Goal: Task Accomplishment & Management: Use online tool/utility

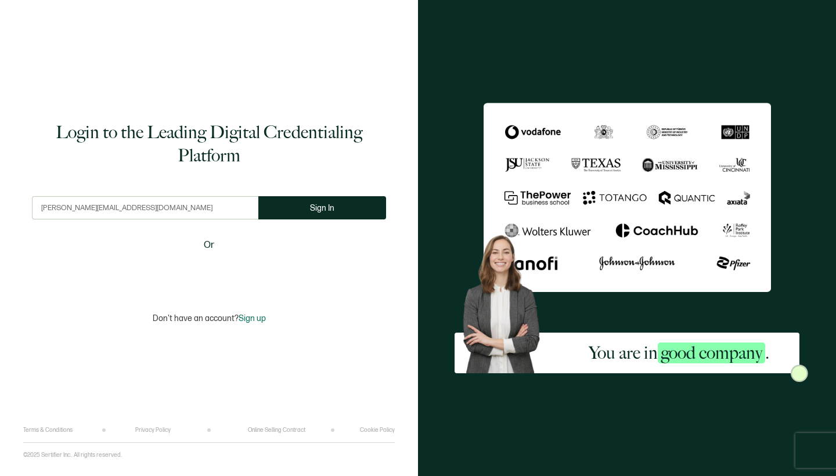
type input "[PERSON_NAME][EMAIL_ADDRESS][DOMAIN_NAME]"
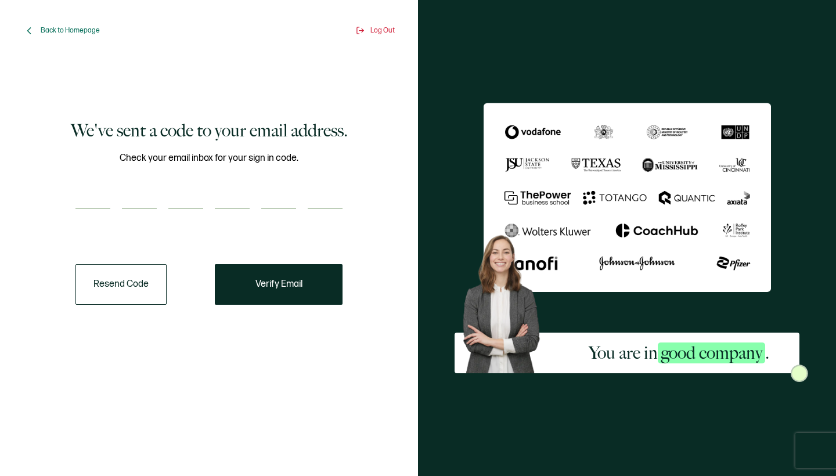
click at [103, 201] on input "number" at bounding box center [93, 197] width 35 height 23
type input "6"
type input "7"
type input "9"
type input "1"
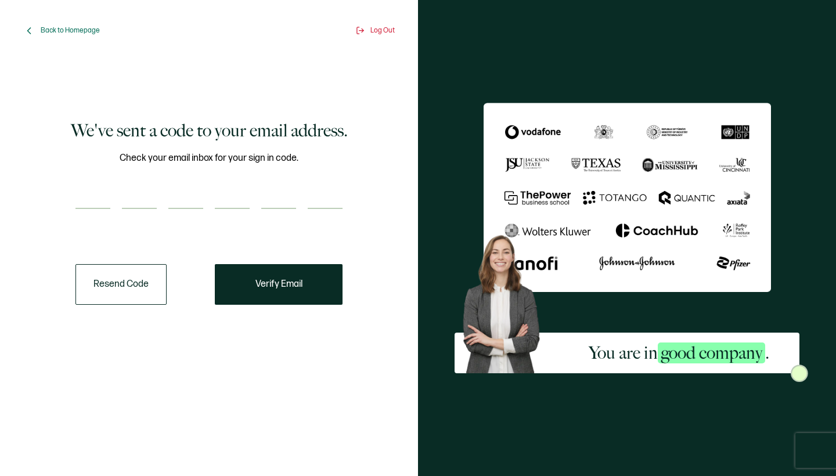
type input "1"
type input "2"
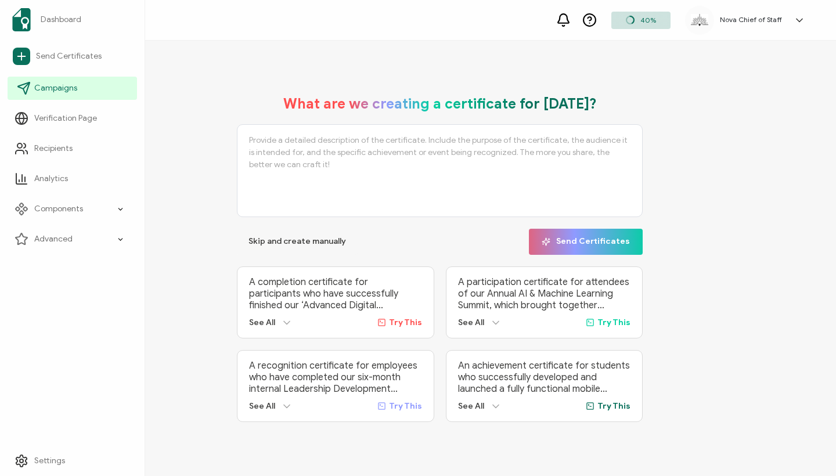
click at [47, 85] on span "Campaigns" at bounding box center [55, 88] width 43 height 12
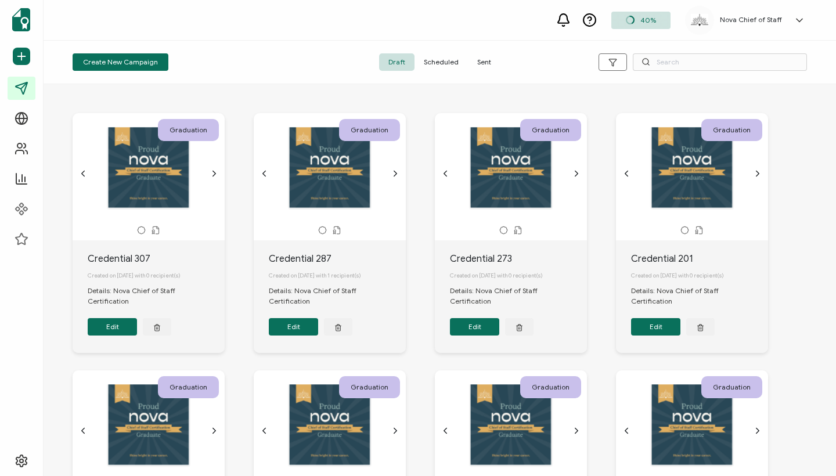
click at [484, 62] on span "Sent" at bounding box center [484, 61] width 33 height 17
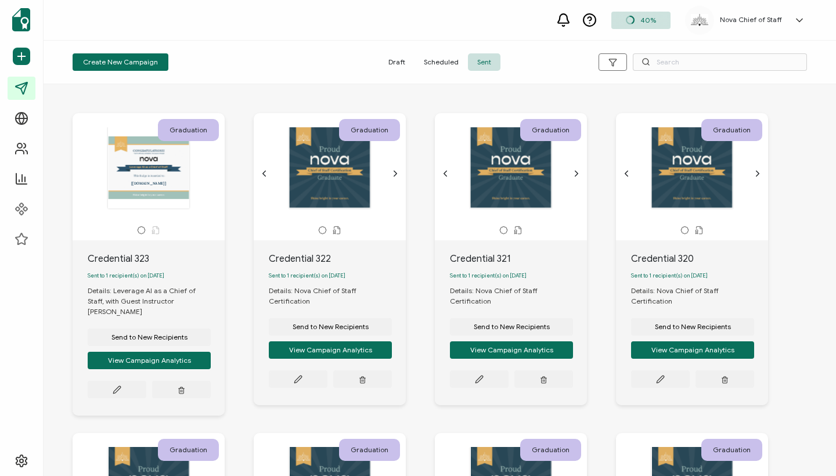
click at [412, 21] on div "40% Nova Chief of Staff [PERSON_NAME] [PERSON_NAME][EMAIL_ADDRESS][DOMAIN_NAME]…" at bounding box center [440, 20] width 793 height 41
click at [188, 334] on span "Send to New Recipients" at bounding box center [150, 337] width 76 height 7
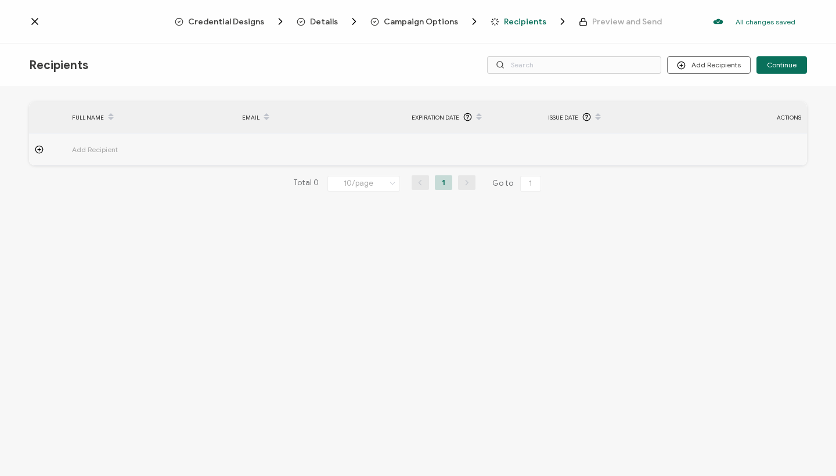
click at [82, 143] on span "Add Recipient" at bounding box center [127, 149] width 110 height 13
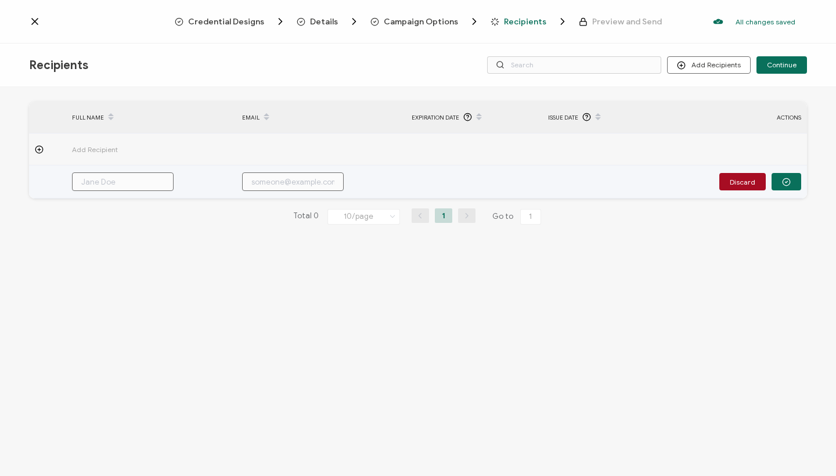
click at [110, 188] on input "text" at bounding box center [123, 181] width 102 height 19
paste input "[PERSON_NAME]"
type input "[PERSON_NAME]"
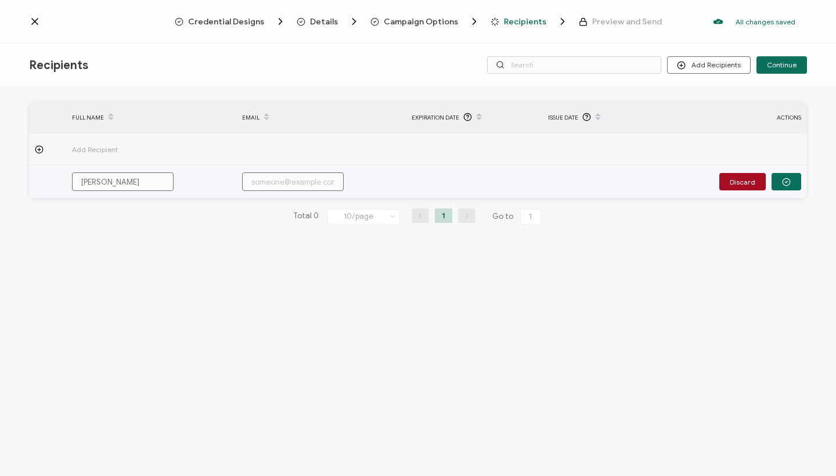
click at [277, 176] on input "text" at bounding box center [293, 181] width 102 height 19
paste input "[PERSON_NAME][EMAIL_ADDRESS][DOMAIN_NAME]"
type input "[PERSON_NAME][EMAIL_ADDRESS][DOMAIN_NAME]"
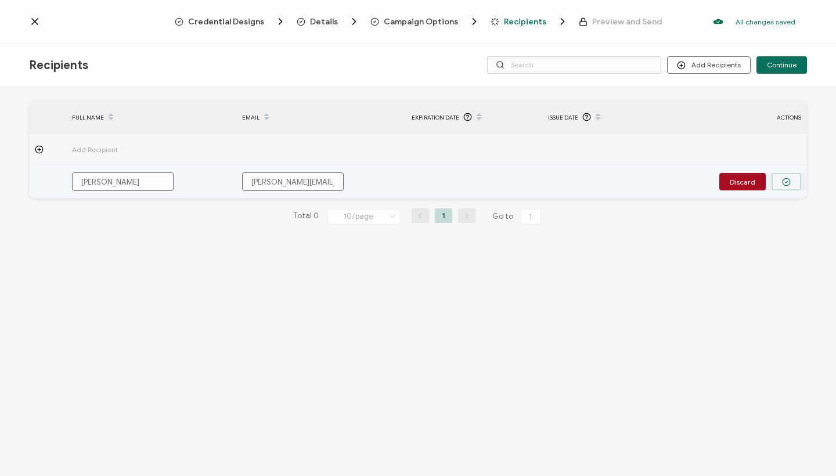
click at [788, 181] on icon "button" at bounding box center [787, 182] width 2 height 2
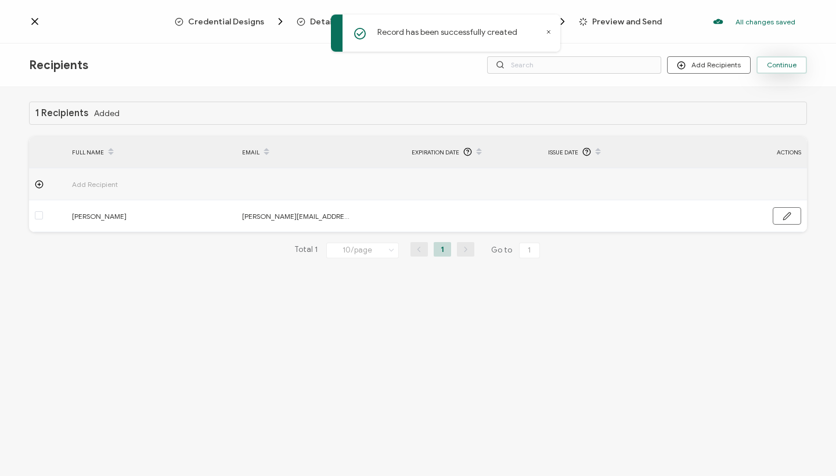
click at [782, 72] on button "Continue" at bounding box center [782, 64] width 51 height 17
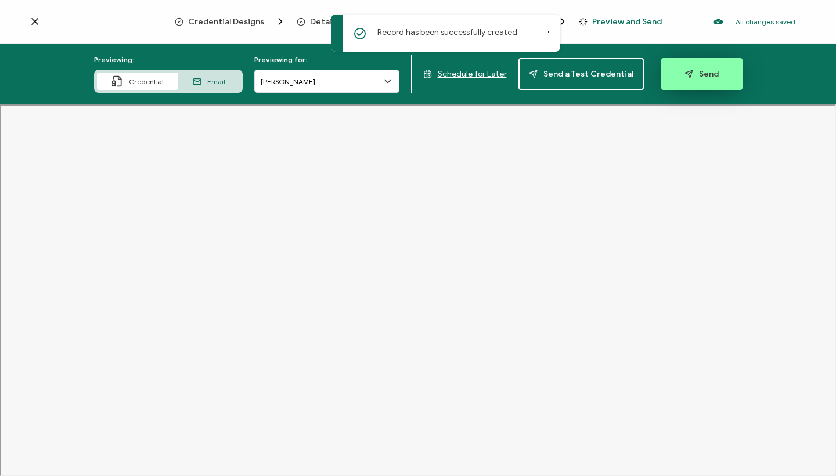
click at [704, 73] on span "Send" at bounding box center [702, 74] width 34 height 9
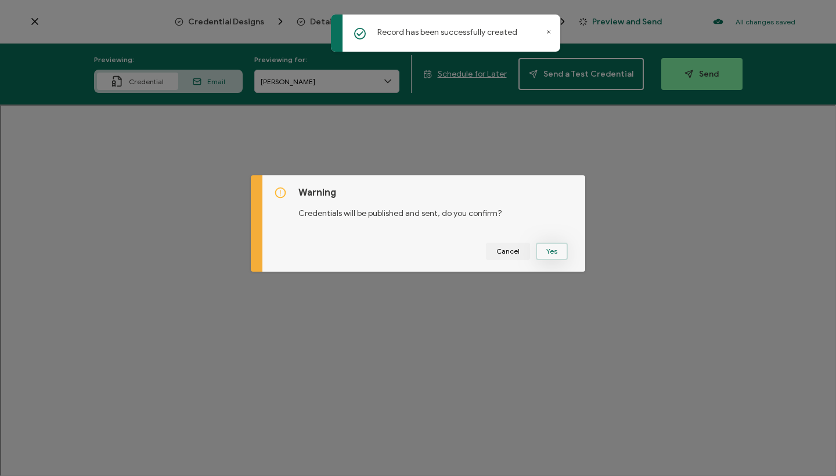
click at [548, 248] on button "Yes" at bounding box center [552, 251] width 32 height 17
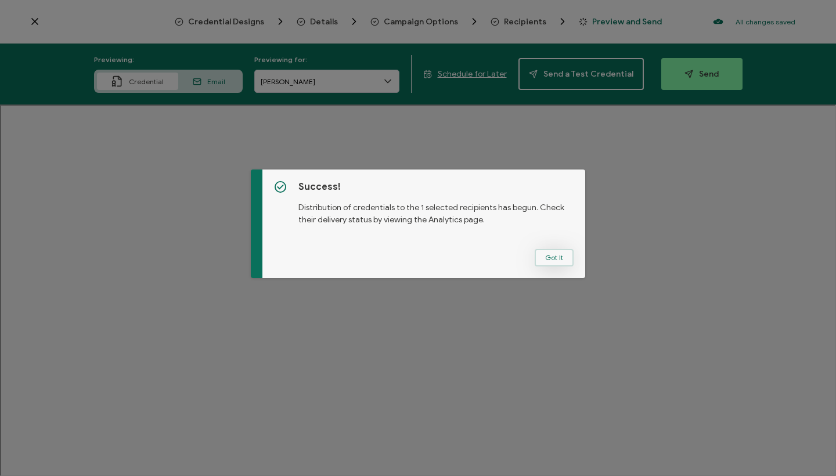
click at [549, 259] on button "Got It" at bounding box center [554, 257] width 39 height 17
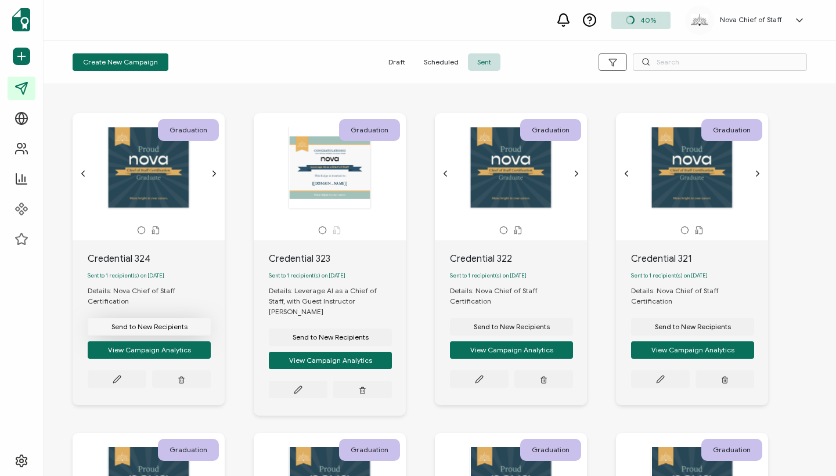
click at [155, 324] on span "Send to New Recipients" at bounding box center [150, 327] width 76 height 7
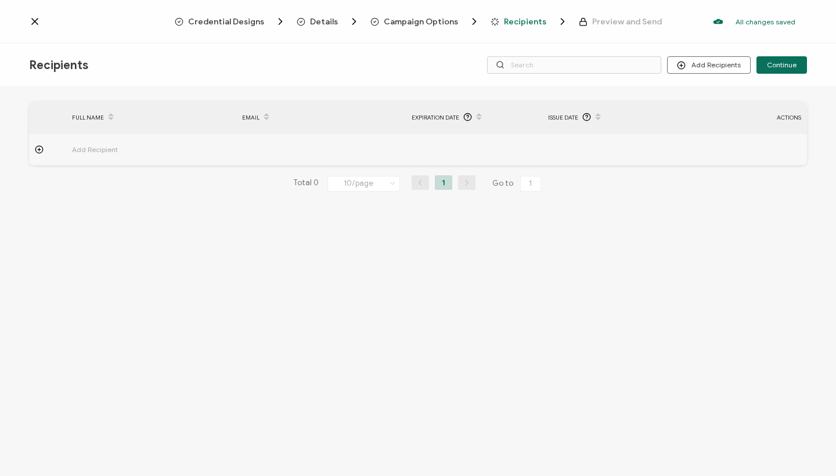
click at [103, 152] on span "Add Recipient" at bounding box center [127, 149] width 110 height 13
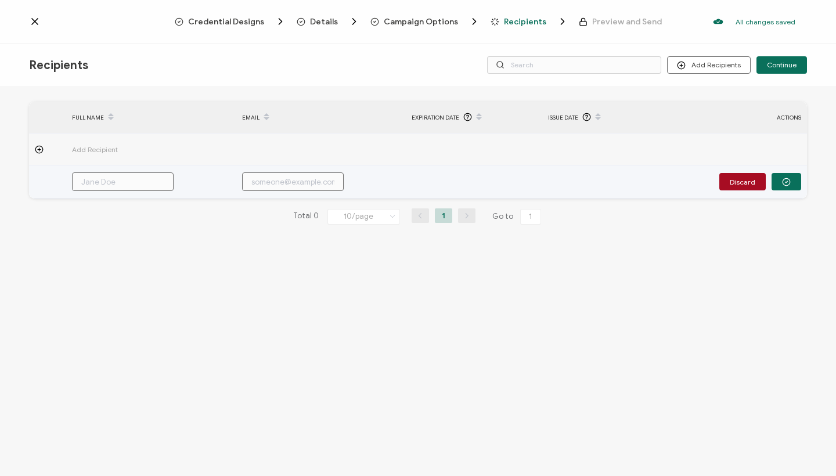
click at [97, 177] on input "text" at bounding box center [123, 181] width 102 height 19
paste input "[PERSON_NAME] [PERSON_NAME]"
type input "[PERSON_NAME] [PERSON_NAME]"
click at [81, 182] on input "[PERSON_NAME] [PERSON_NAME]" at bounding box center [123, 181] width 102 height 19
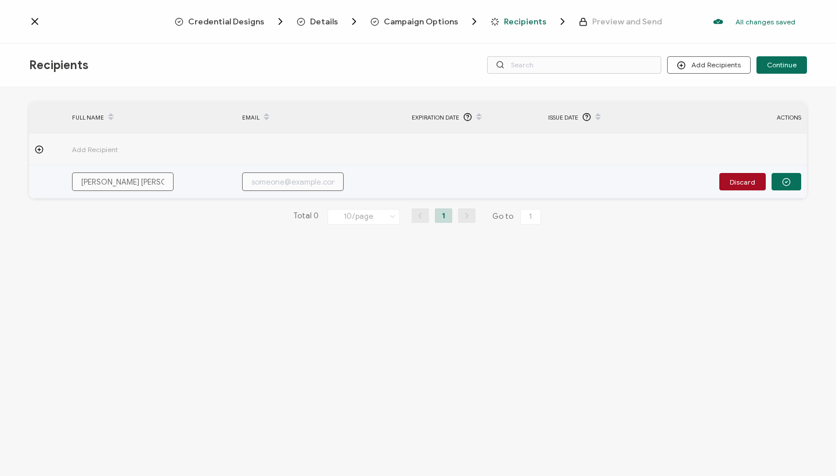
type input "[PERSON_NAME] [PERSON_NAME]"
click at [170, 182] on input "[PERSON_NAME] [PERSON_NAME]" at bounding box center [123, 181] width 102 height 19
type input "[PERSON_NAME] [PERSON_NAME]"
click at [276, 183] on input "text" at bounding box center [293, 181] width 102 height 19
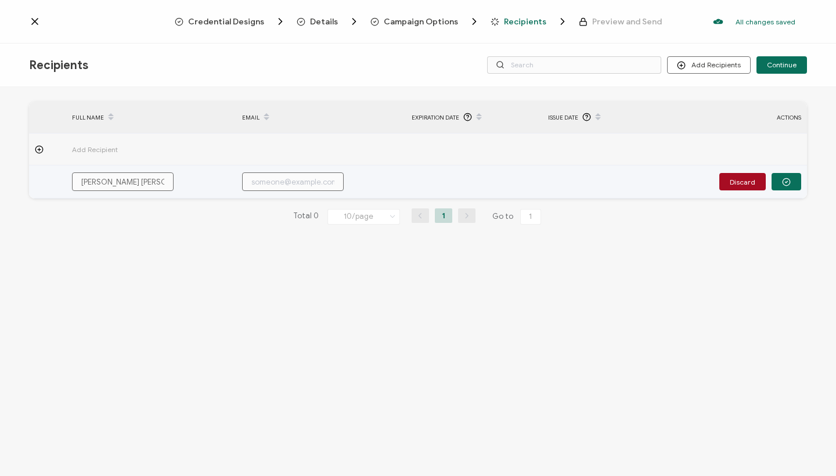
paste input "[EMAIL_ADDRESS][DOMAIN_NAME]"
type input "[EMAIL_ADDRESS][DOMAIN_NAME]"
click at [133, 180] on input "[PERSON_NAME] [PERSON_NAME]" at bounding box center [123, 181] width 102 height 19
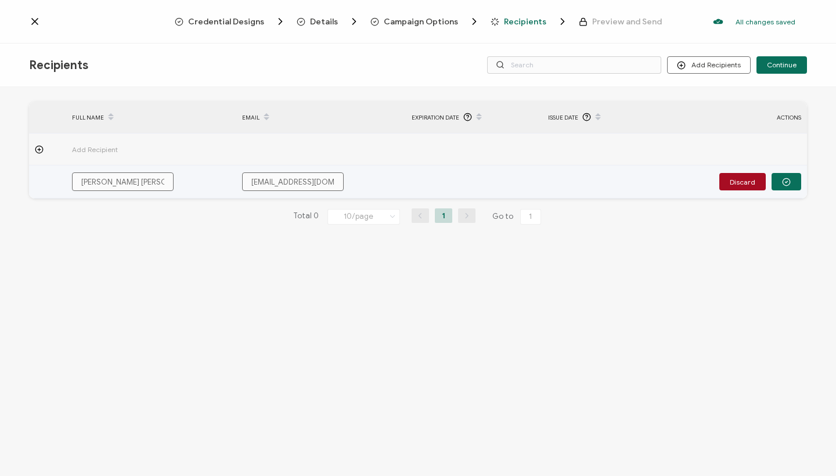
type input "[PERSON_NAME]"
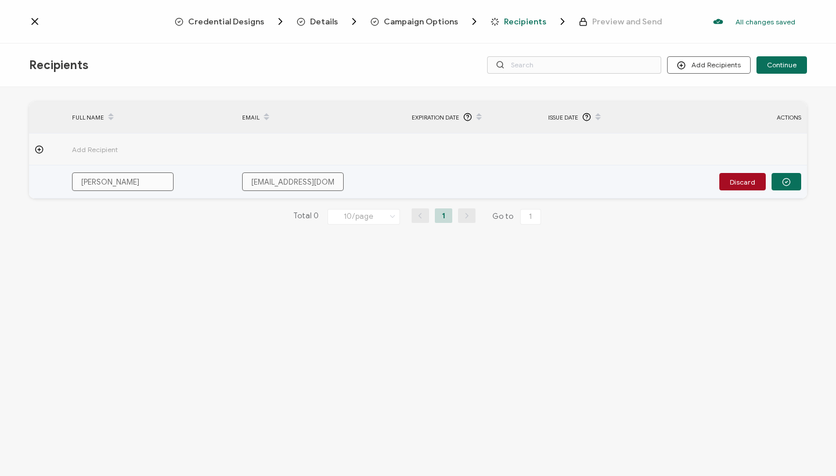
type input "[PERSON_NAME]"
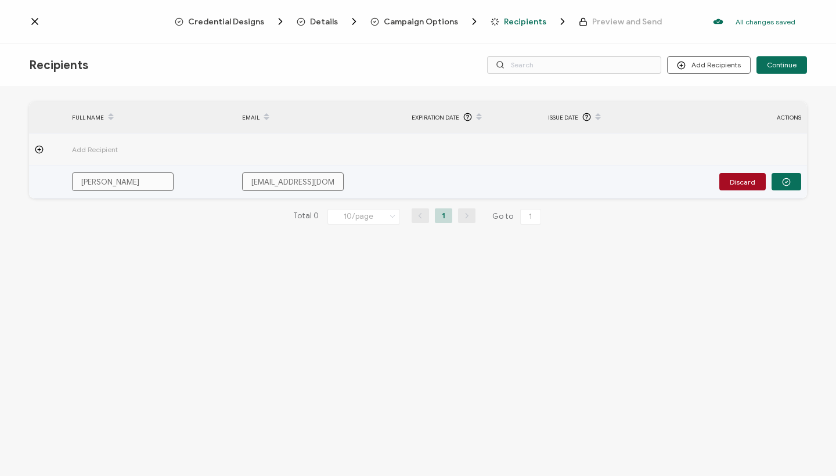
type input "[PERSON_NAME]"
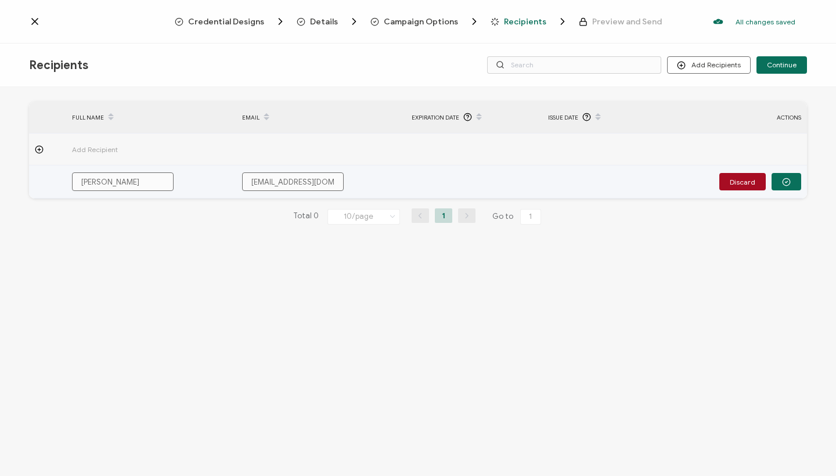
type input "[PERSON_NAME]"
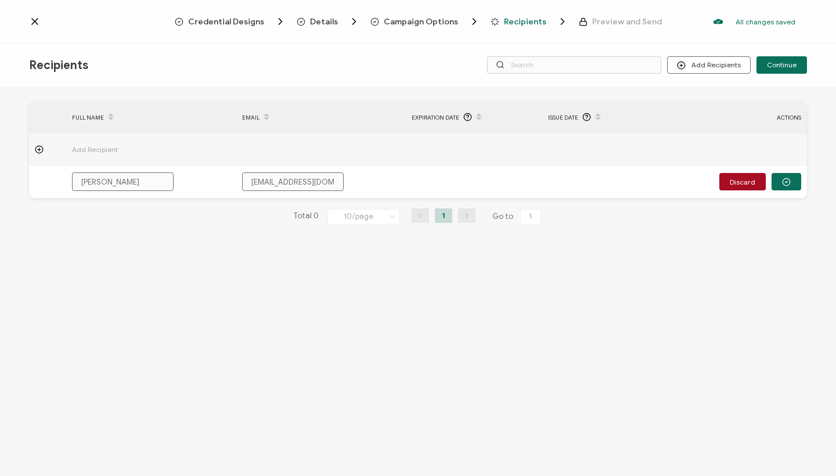
type input "[PERSON_NAME]"
click at [161, 262] on div "FULL NAME EMAIL Expiration Date Issue Date ACTIONS Add Recipient [PERSON_NAME] …" at bounding box center [418, 283] width 836 height 392
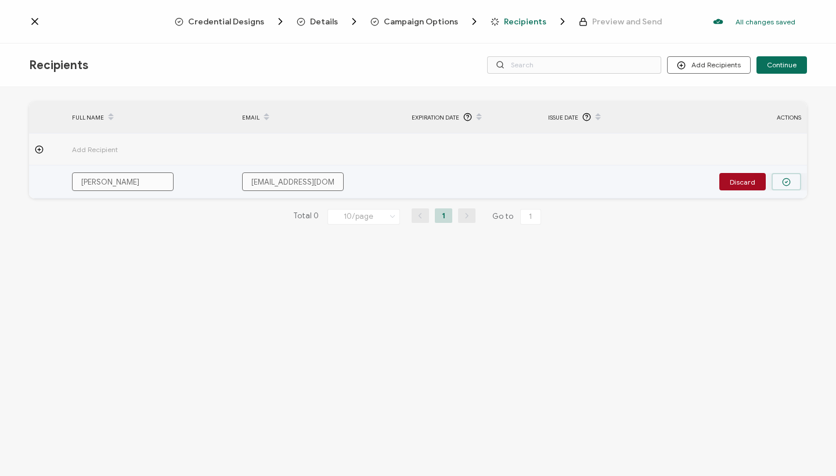
click at [785, 182] on icon "button" at bounding box center [786, 182] width 9 height 9
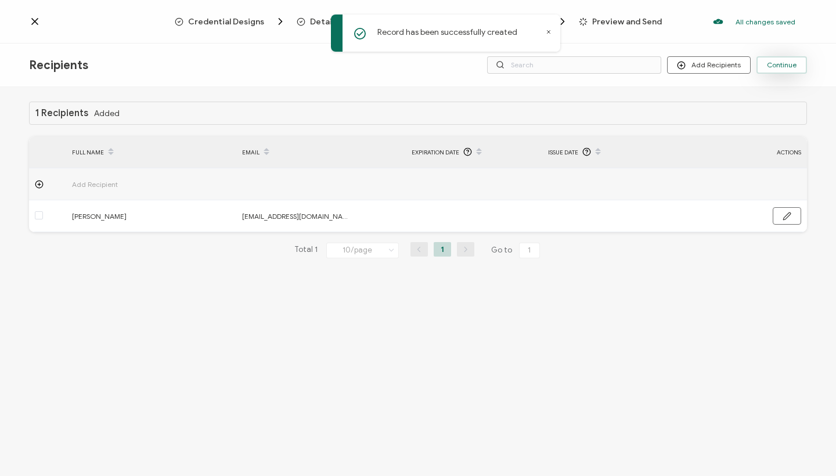
click at [783, 65] on span "Continue" at bounding box center [782, 65] width 30 height 7
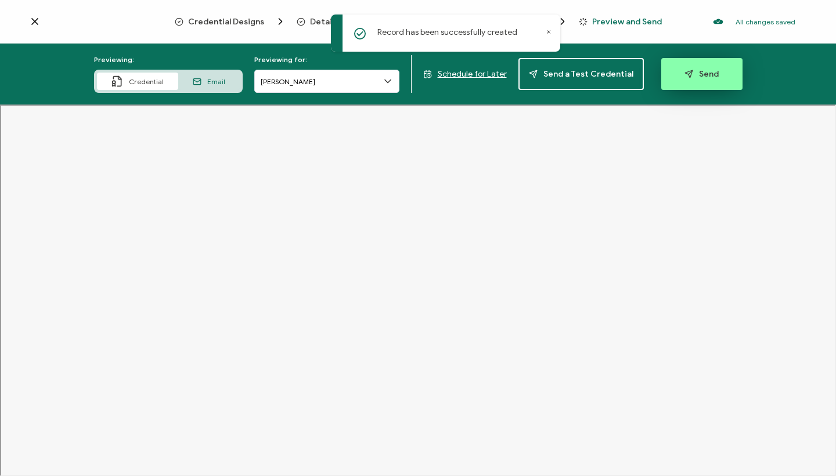
click at [684, 69] on button "Send" at bounding box center [702, 74] width 81 height 32
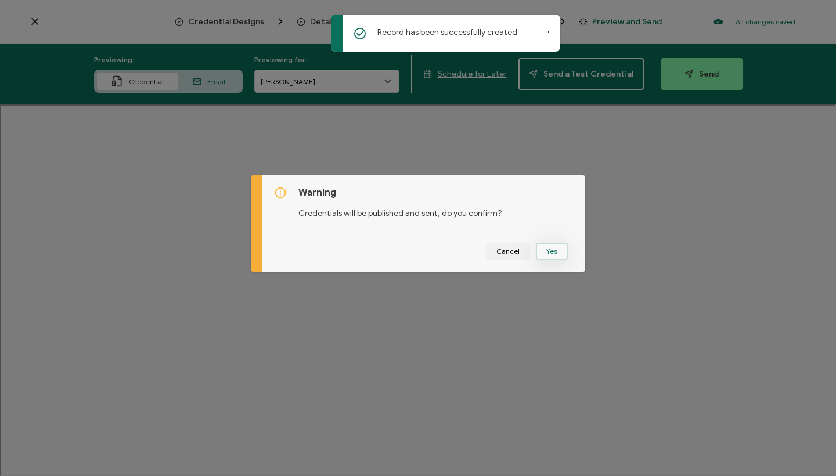
click at [546, 252] on button "Yes" at bounding box center [552, 251] width 32 height 17
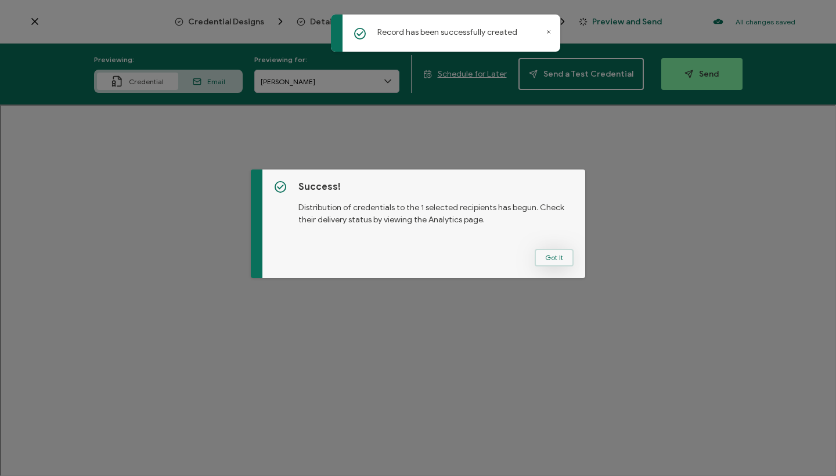
click at [552, 258] on button "Got It" at bounding box center [554, 257] width 39 height 17
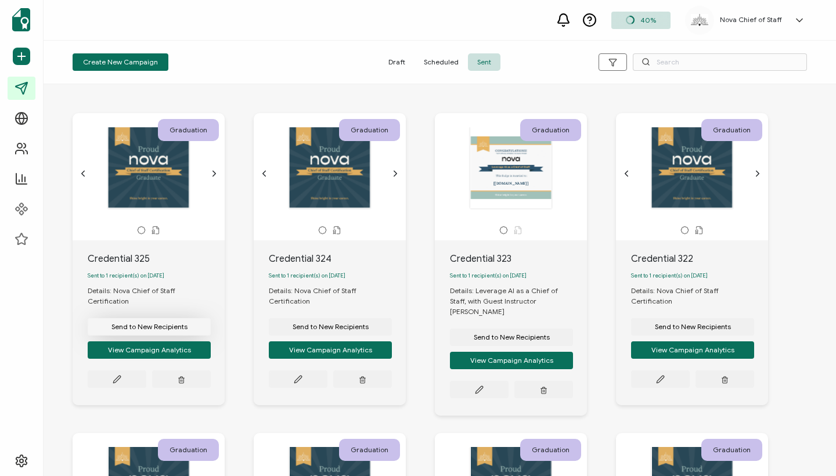
click at [149, 324] on span "Send to New Recipients" at bounding box center [150, 327] width 76 height 7
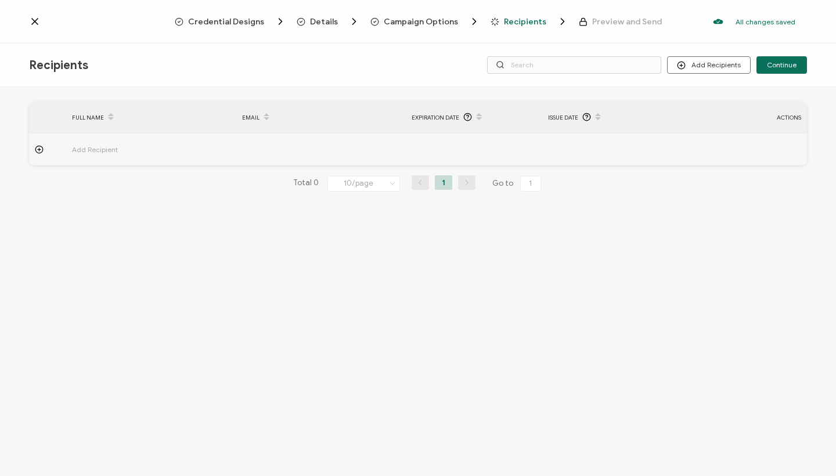
click at [103, 145] on span "Add Recipient" at bounding box center [127, 149] width 110 height 13
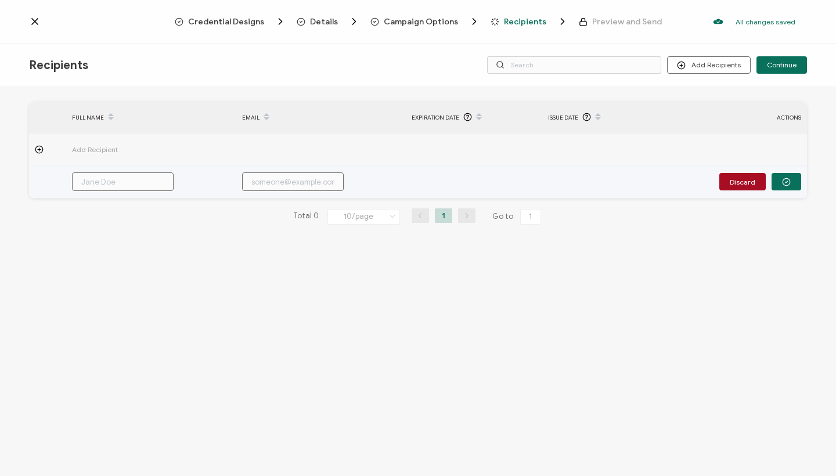
click at [110, 179] on input "text" at bounding box center [123, 181] width 102 height 19
paste input "[PERSON_NAME]"
type input "[PERSON_NAME]"
click at [81, 179] on input "[PERSON_NAME]" at bounding box center [123, 181] width 102 height 19
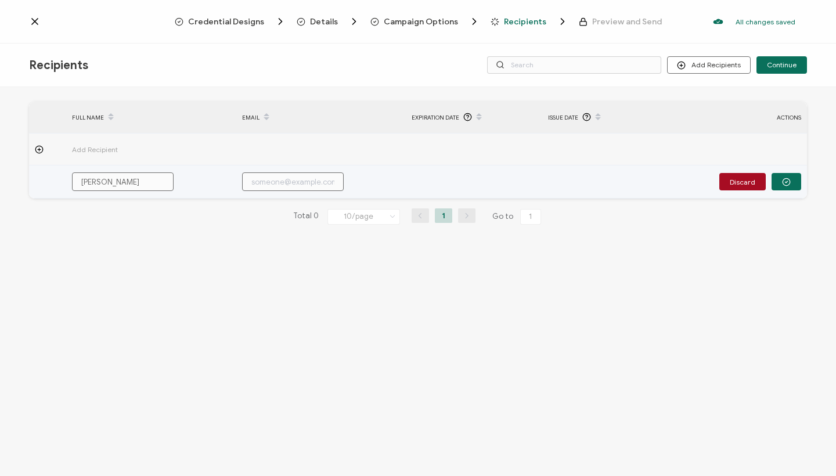
type input "[PERSON_NAME]"
click at [267, 187] on input "text" at bounding box center [293, 181] width 102 height 19
paste input "[EMAIL_ADDRESS][DOMAIN_NAME]"
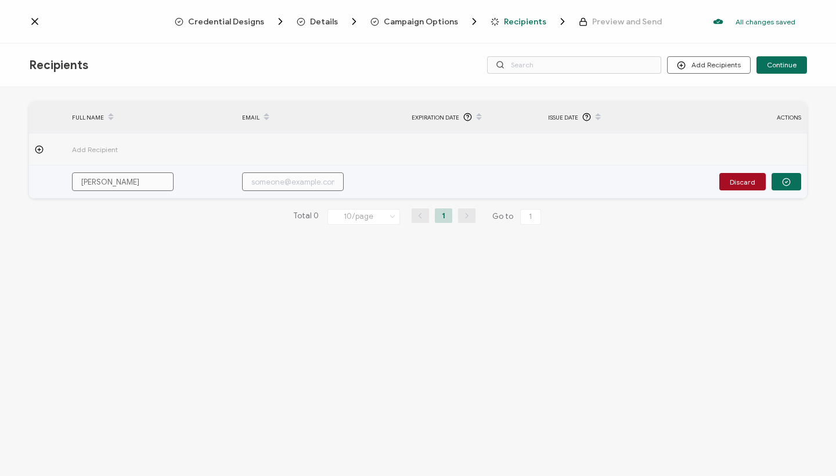
type input "[EMAIL_ADDRESS][DOMAIN_NAME]"
click at [790, 179] on icon "button" at bounding box center [786, 182] width 9 height 9
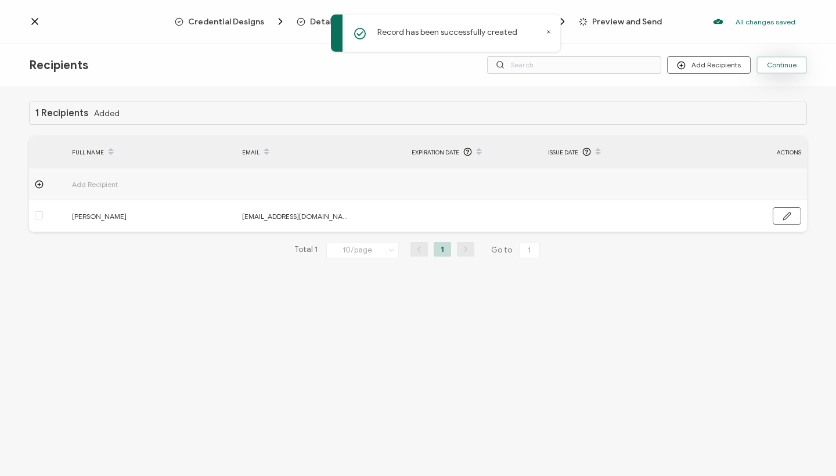
click at [786, 63] on span "Continue" at bounding box center [782, 65] width 30 height 7
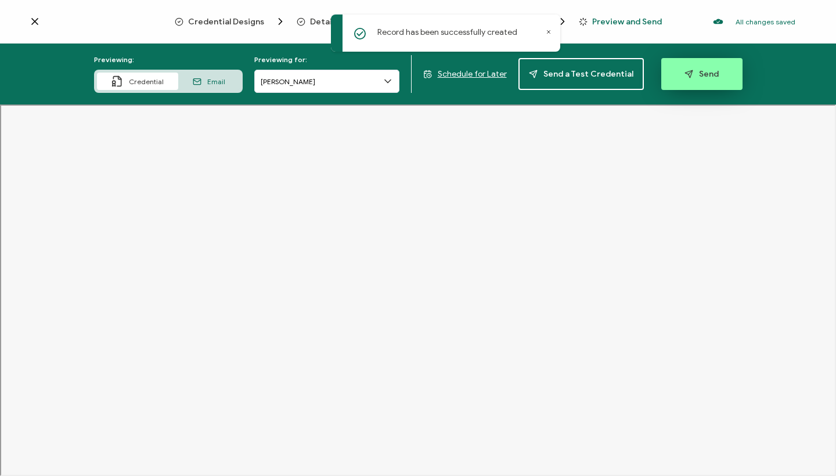
click at [705, 78] on span "Send" at bounding box center [702, 74] width 34 height 9
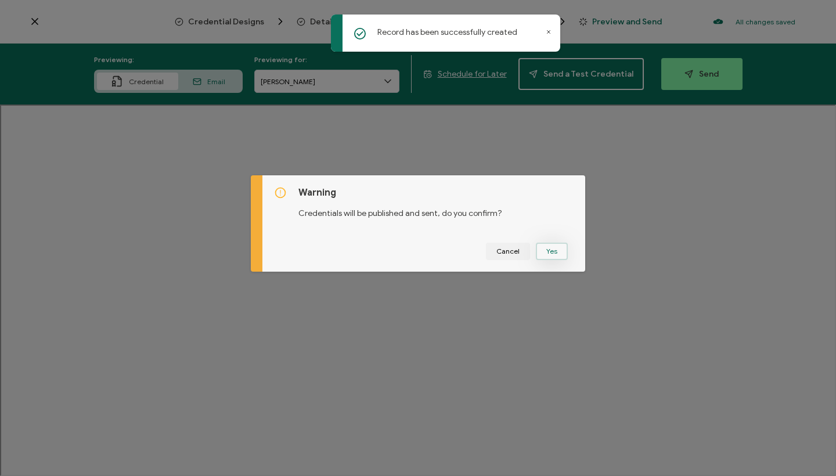
click at [558, 250] on button "Yes" at bounding box center [552, 251] width 32 height 17
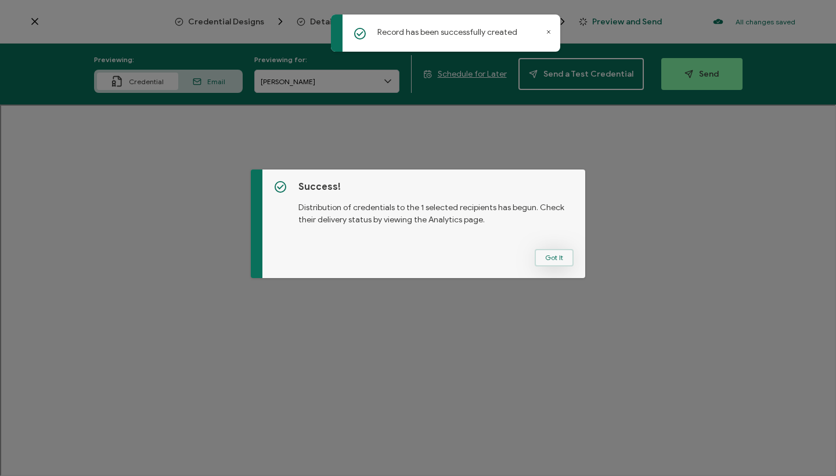
click at [543, 254] on button "Got It" at bounding box center [554, 257] width 39 height 17
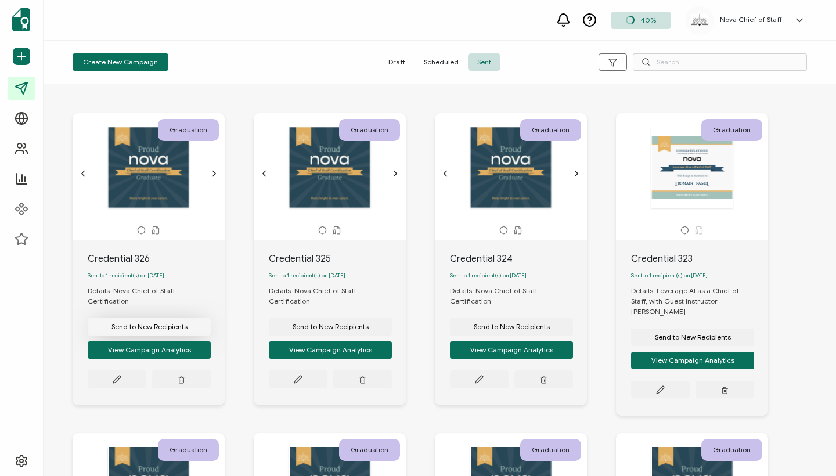
click at [173, 324] on span "Send to New Recipients" at bounding box center [150, 327] width 76 height 7
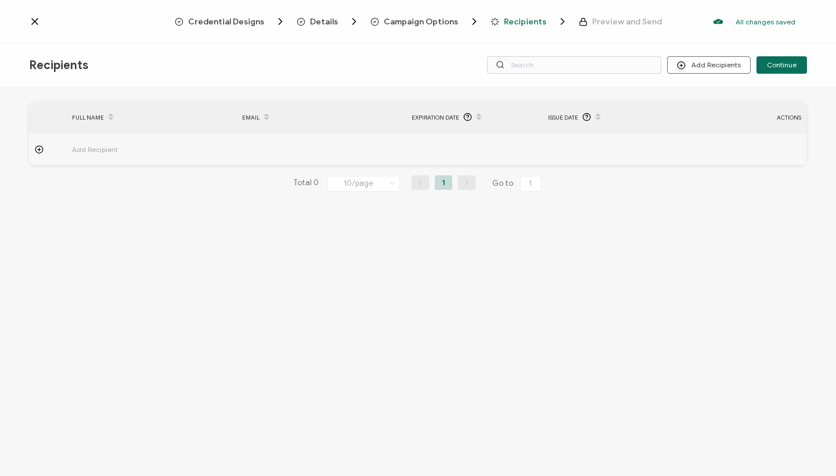
click at [92, 149] on span "Add Recipient" at bounding box center [127, 149] width 110 height 13
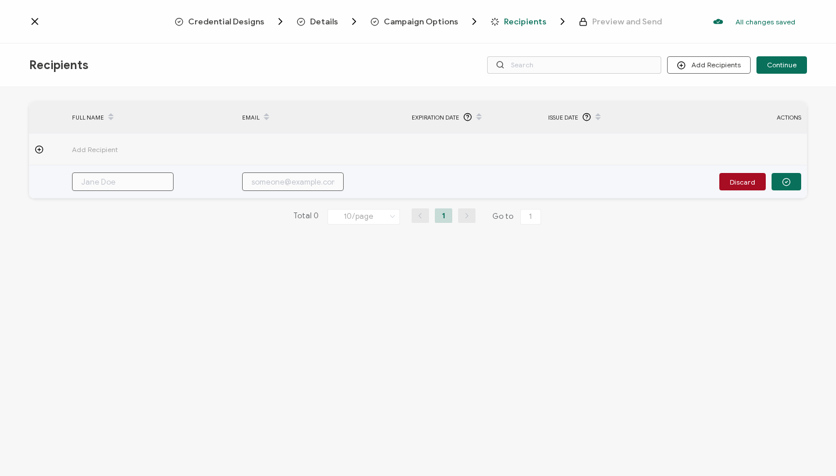
click at [96, 186] on input "text" at bounding box center [123, 181] width 102 height 19
paste input "[PERSON_NAME]"
type input "[PERSON_NAME]"
click at [83, 177] on input "[PERSON_NAME]" at bounding box center [123, 181] width 102 height 19
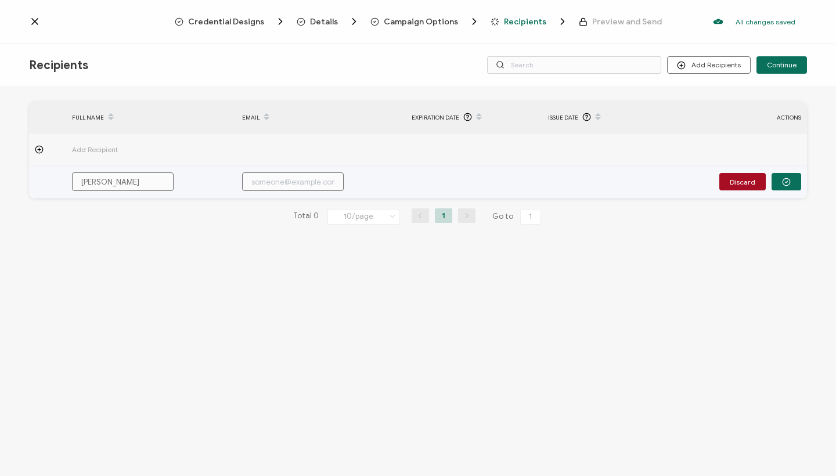
type input "[PERSON_NAME]"
click at [281, 180] on input "text" at bounding box center [293, 181] width 102 height 19
paste input "[EMAIL_ADDRESS][DOMAIN_NAME]"
type input "[EMAIL_ADDRESS][DOMAIN_NAME]"
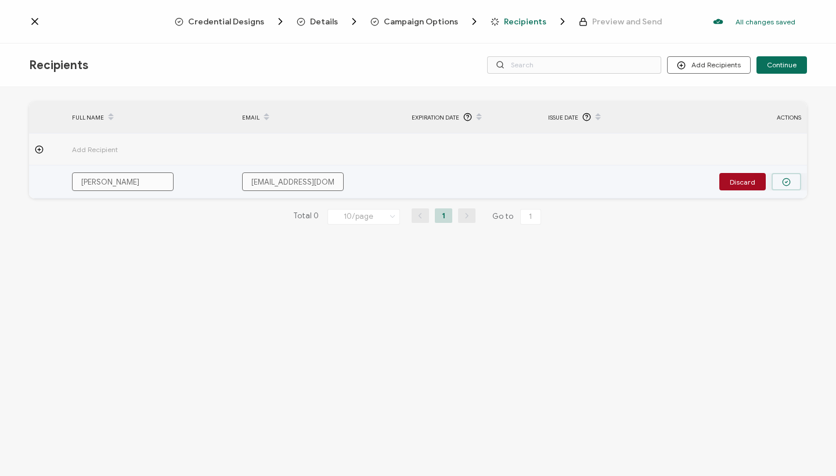
type input "[EMAIL_ADDRESS][DOMAIN_NAME]"
click at [787, 178] on circle "button" at bounding box center [787, 182] width 8 height 8
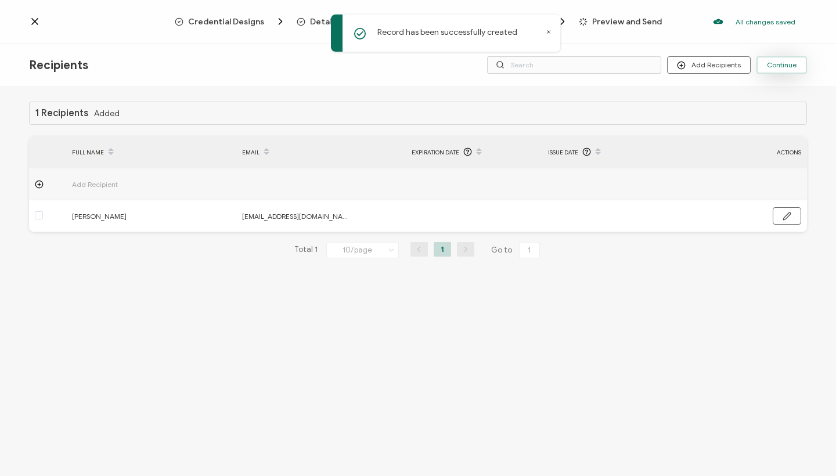
click at [783, 69] on span "Continue" at bounding box center [782, 65] width 30 height 7
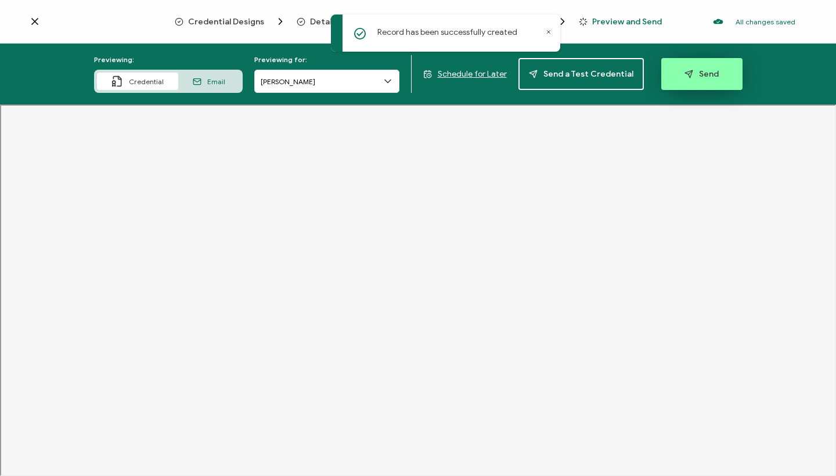
click at [718, 74] on button "Send" at bounding box center [702, 74] width 81 height 32
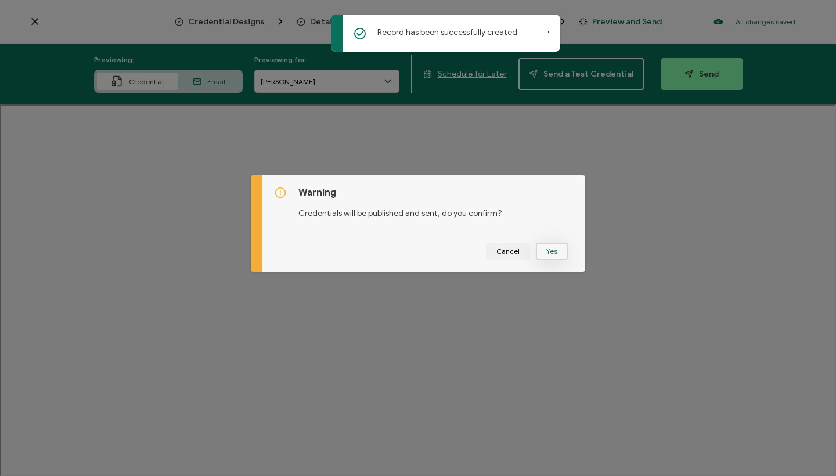
click at [551, 245] on button "Yes" at bounding box center [552, 251] width 32 height 17
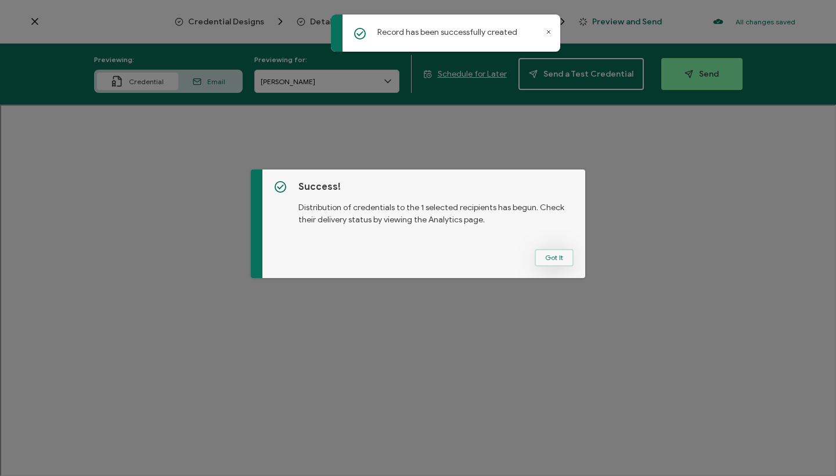
click at [554, 262] on button "Got It" at bounding box center [554, 257] width 39 height 17
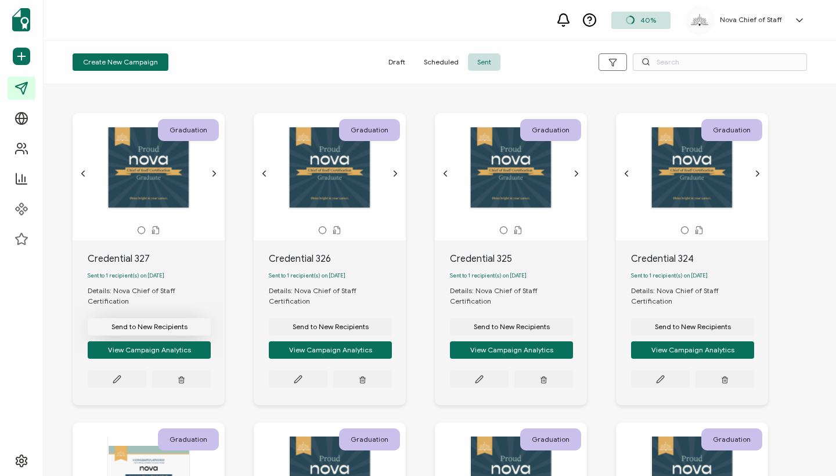
click at [184, 324] on span "Send to New Recipients" at bounding box center [150, 327] width 76 height 7
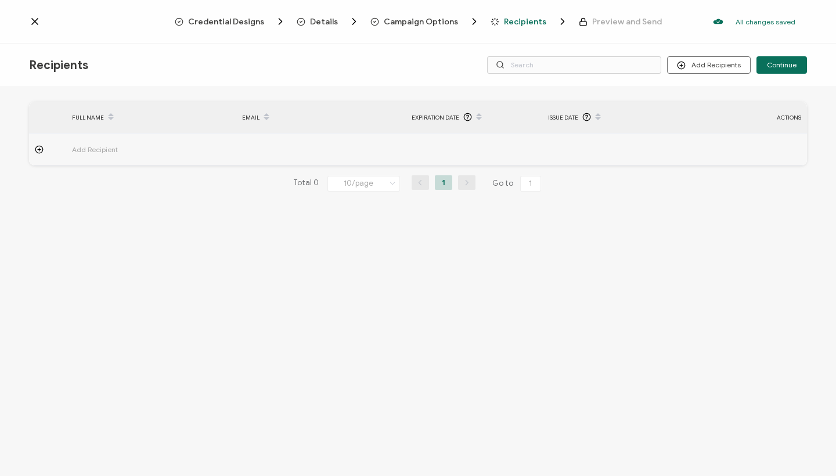
click at [99, 150] on span "Add Recipient" at bounding box center [127, 149] width 110 height 13
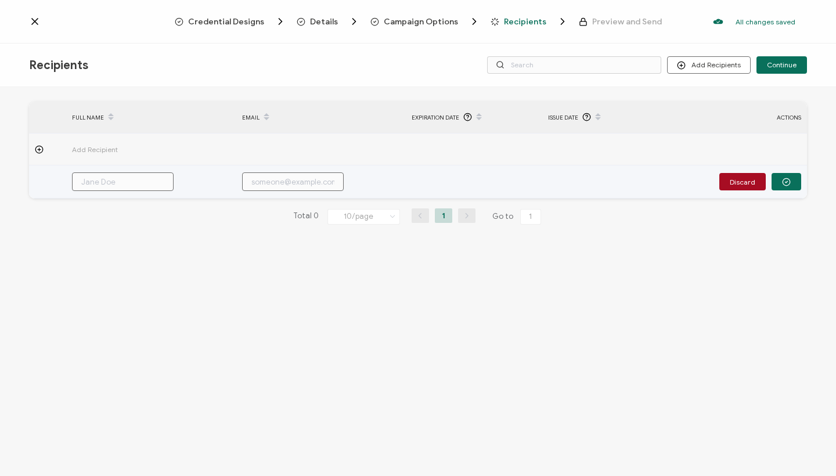
click at [119, 183] on input "text" at bounding box center [123, 181] width 102 height 19
paste input "[PERSON_NAME]"
type input "[PERSON_NAME]"
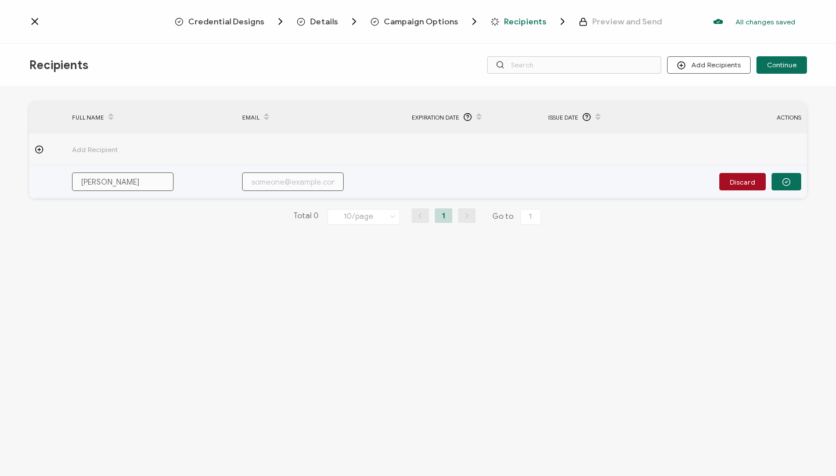
click at [305, 179] on input "text" at bounding box center [293, 181] width 102 height 19
paste input "[EMAIL_ADDRESS][PERSON_NAME][DOMAIN_NAME]"
type input "[EMAIL_ADDRESS][PERSON_NAME][DOMAIN_NAME]"
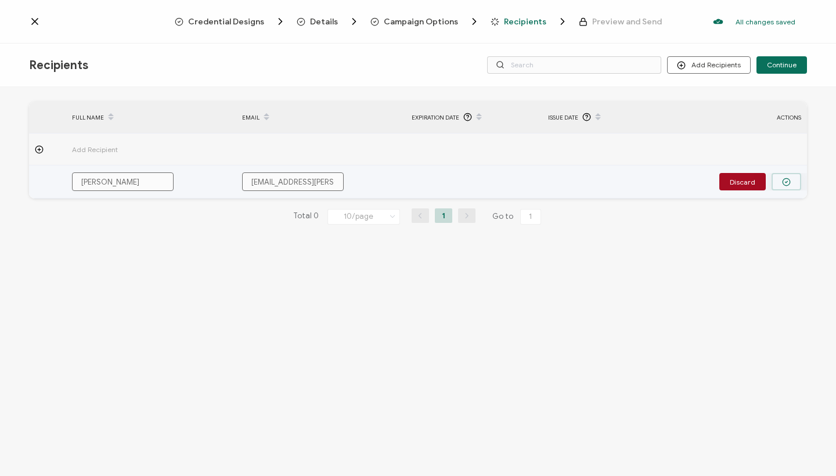
click at [796, 181] on button "button" at bounding box center [787, 181] width 30 height 17
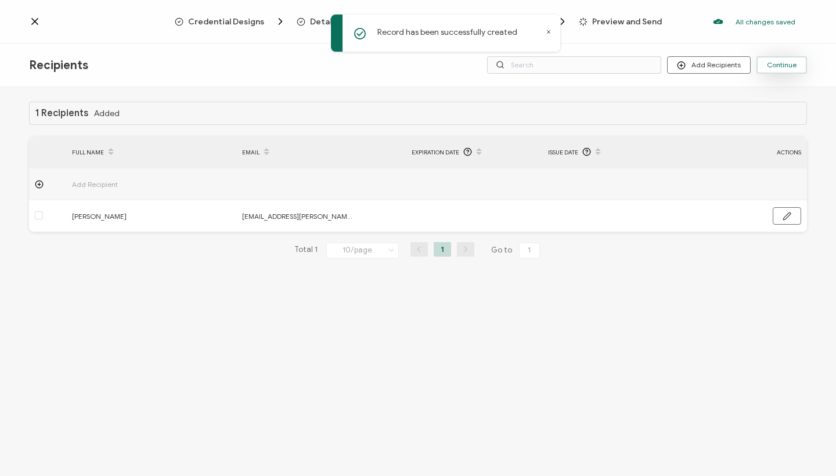
click at [803, 63] on button "Continue" at bounding box center [782, 64] width 51 height 17
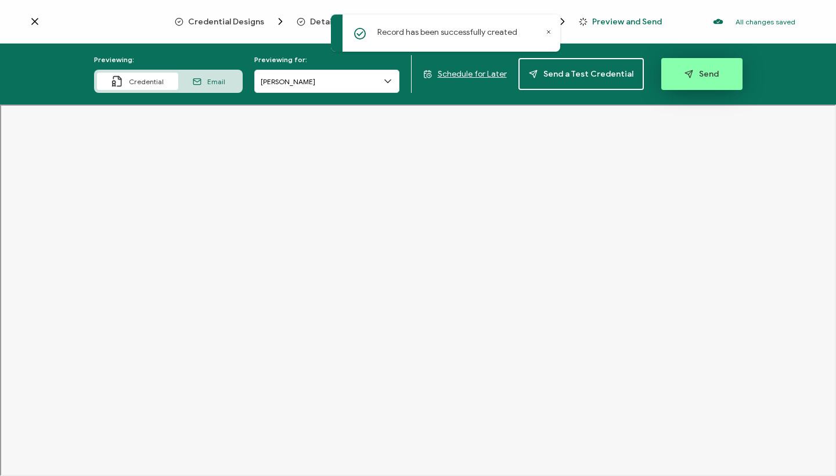
click at [697, 76] on span "Send" at bounding box center [702, 74] width 34 height 9
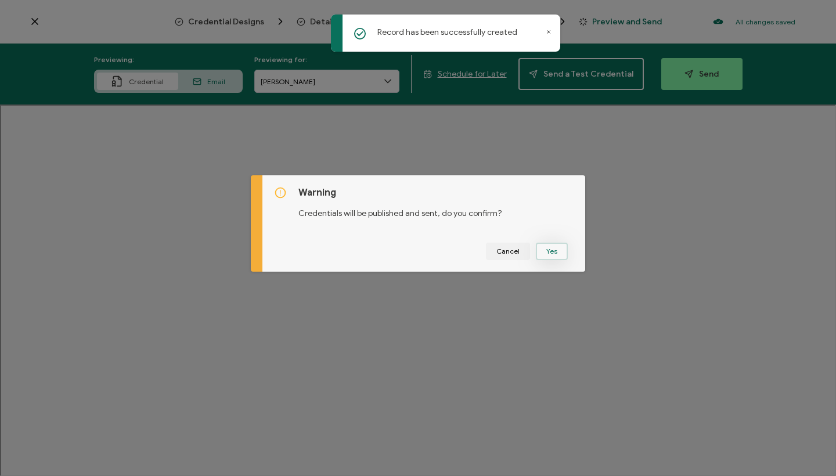
click at [547, 254] on button "Yes" at bounding box center [552, 251] width 32 height 17
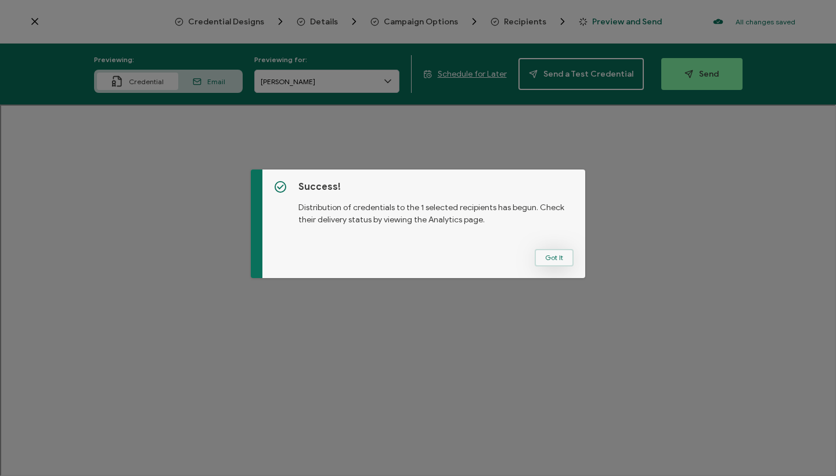
click at [545, 252] on button "Got It" at bounding box center [554, 257] width 39 height 17
